Goal: Task Accomplishment & Management: Manage account settings

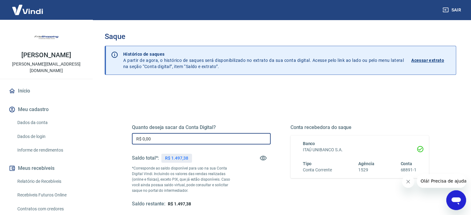
click at [208, 137] on input "R$ 0,00" at bounding box center [201, 138] width 139 height 11
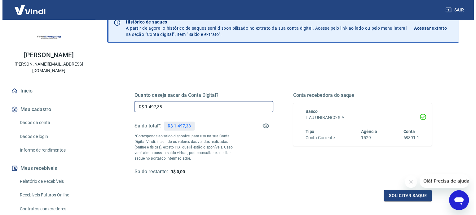
scroll to position [90, 0]
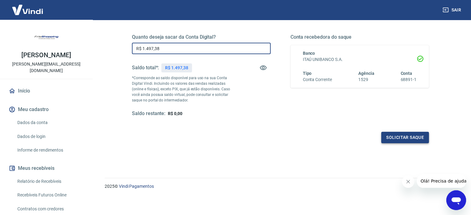
type input "R$ 1.497,38"
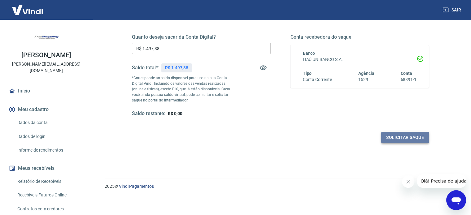
click at [403, 139] on button "Solicitar saque" at bounding box center [405, 137] width 48 height 11
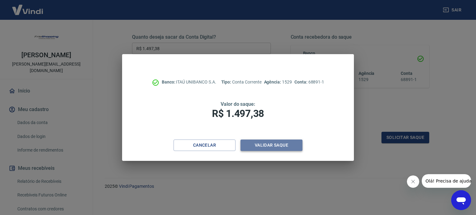
click at [291, 150] on button "Validar saque" at bounding box center [271, 145] width 62 height 11
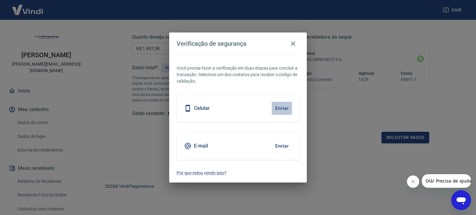
click at [282, 109] on button "Enviar" at bounding box center [282, 108] width 20 height 13
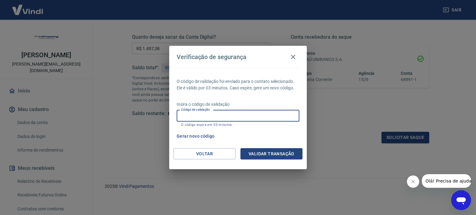
click at [259, 114] on input "Código de validação" at bounding box center [237, 115] width 123 height 11
click at [262, 155] on button "Validar transação" at bounding box center [271, 153] width 62 height 11
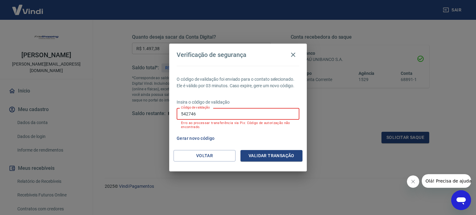
drag, startPoint x: 201, startPoint y: 115, endPoint x: 169, endPoint y: 108, distance: 32.1
click at [166, 109] on div "Verificação de segurança O código de validação foi enviado para o contato selec…" at bounding box center [238, 107] width 476 height 215
type input "265788"
click at [264, 155] on button "Validar transação" at bounding box center [271, 155] width 62 height 11
